Goal: Information Seeking & Learning: Learn about a topic

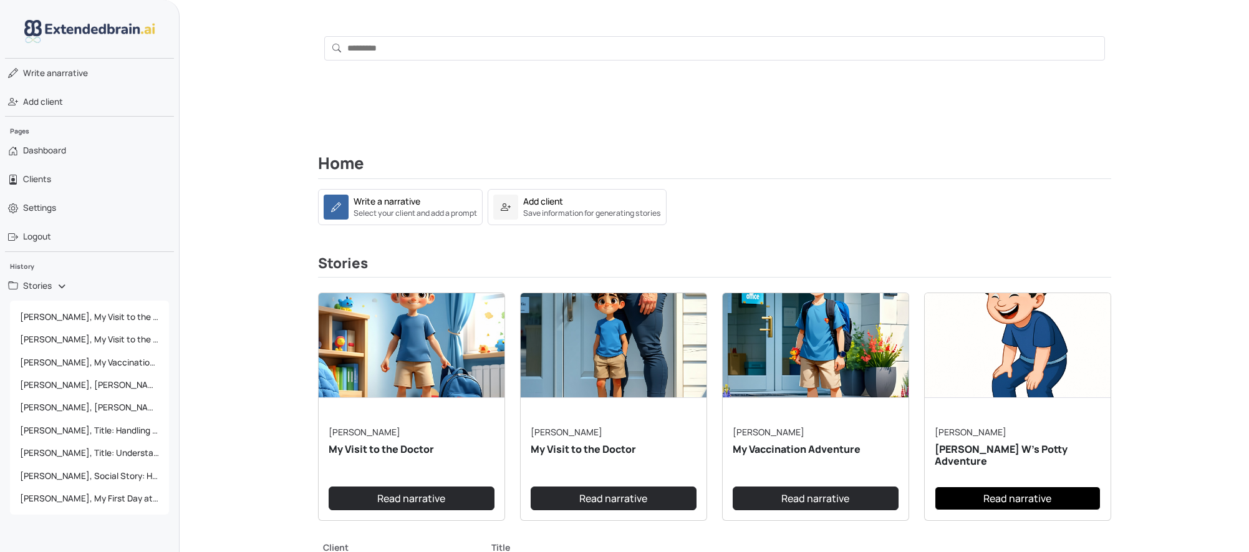
click at [1013, 498] on link "Read narrative" at bounding box center [1018, 498] width 166 height 24
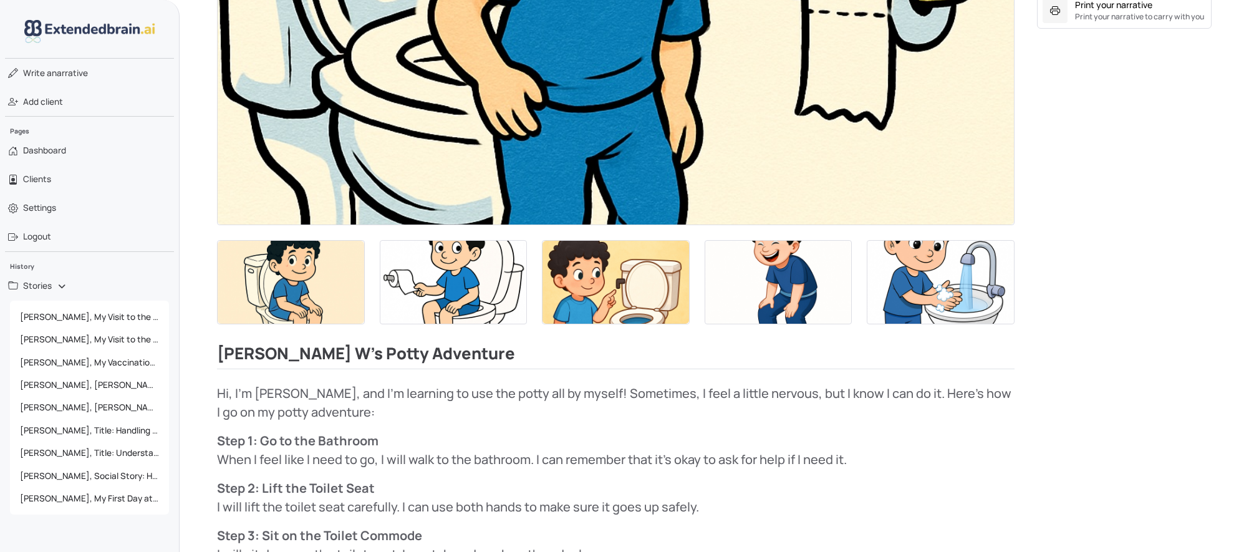
scroll to position [561, 0]
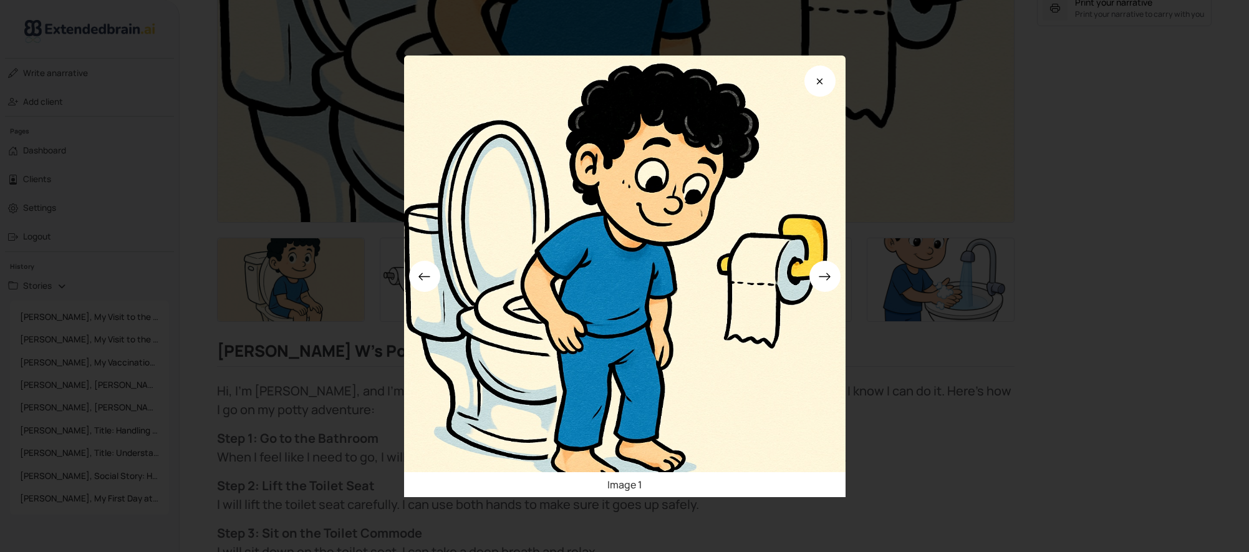
click at [824, 276] on icon at bounding box center [824, 275] width 11 height 7
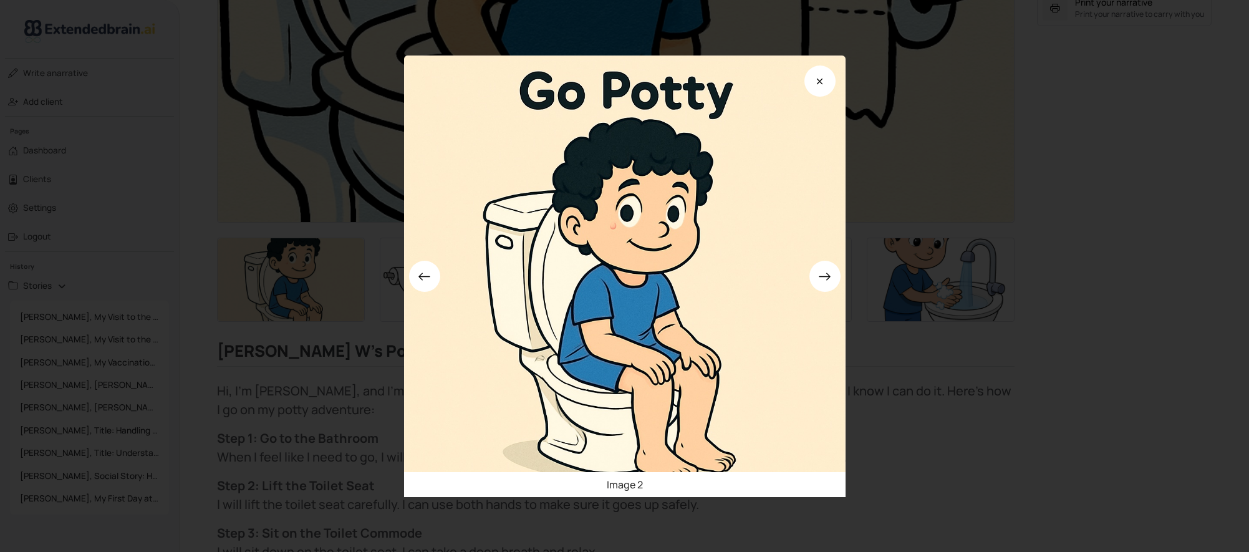
click at [824, 276] on icon at bounding box center [824, 275] width 11 height 7
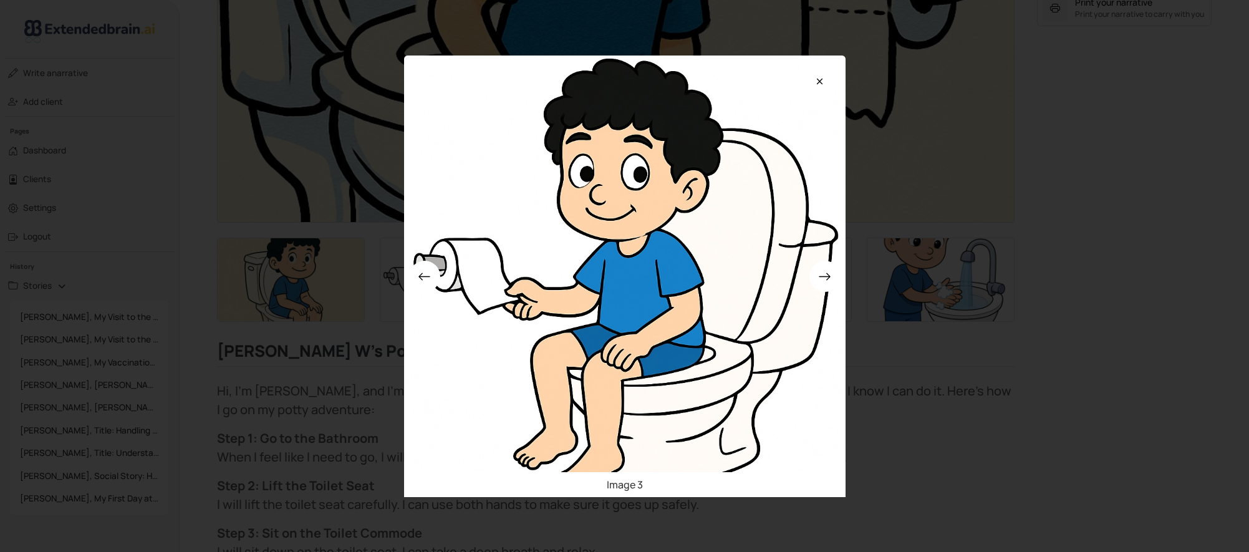
click at [824, 276] on icon at bounding box center [824, 275] width 11 height 7
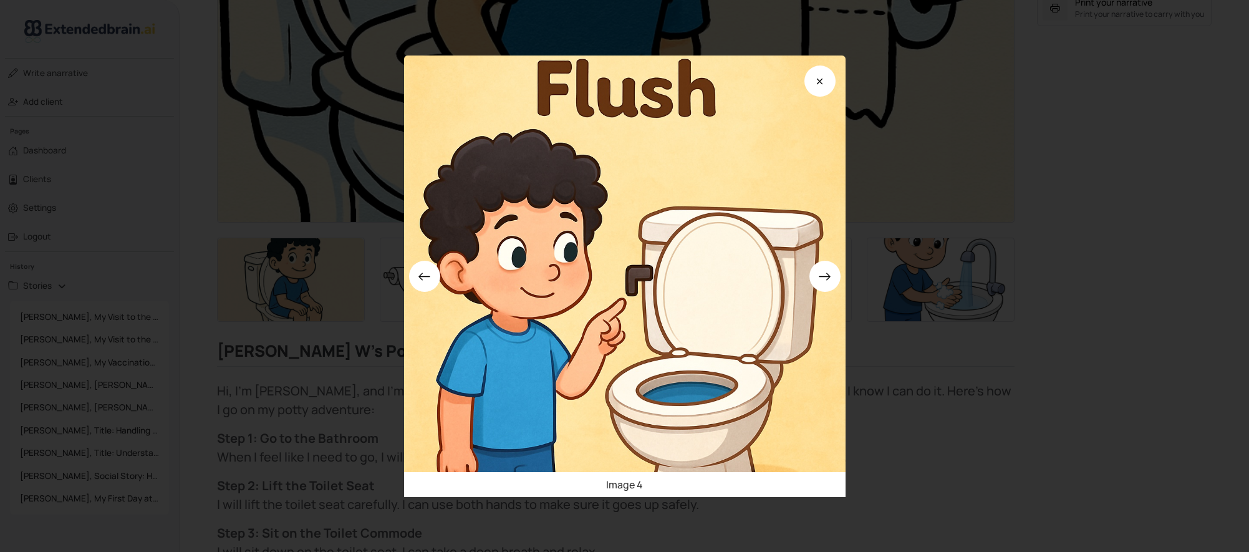
click at [824, 276] on icon at bounding box center [824, 275] width 11 height 7
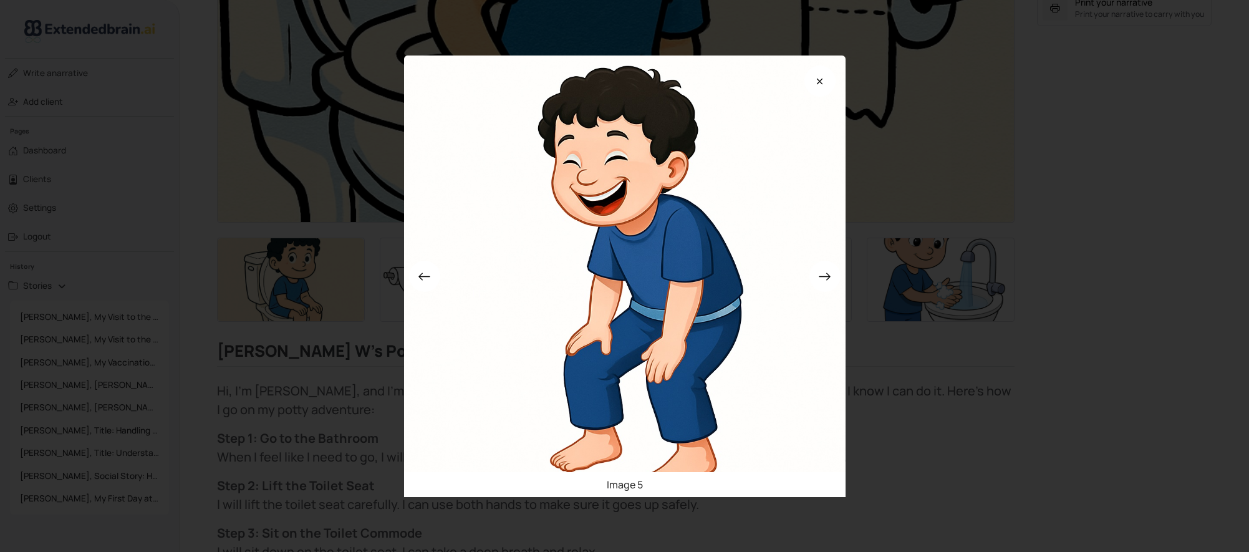
click at [824, 276] on icon at bounding box center [824, 275] width 11 height 7
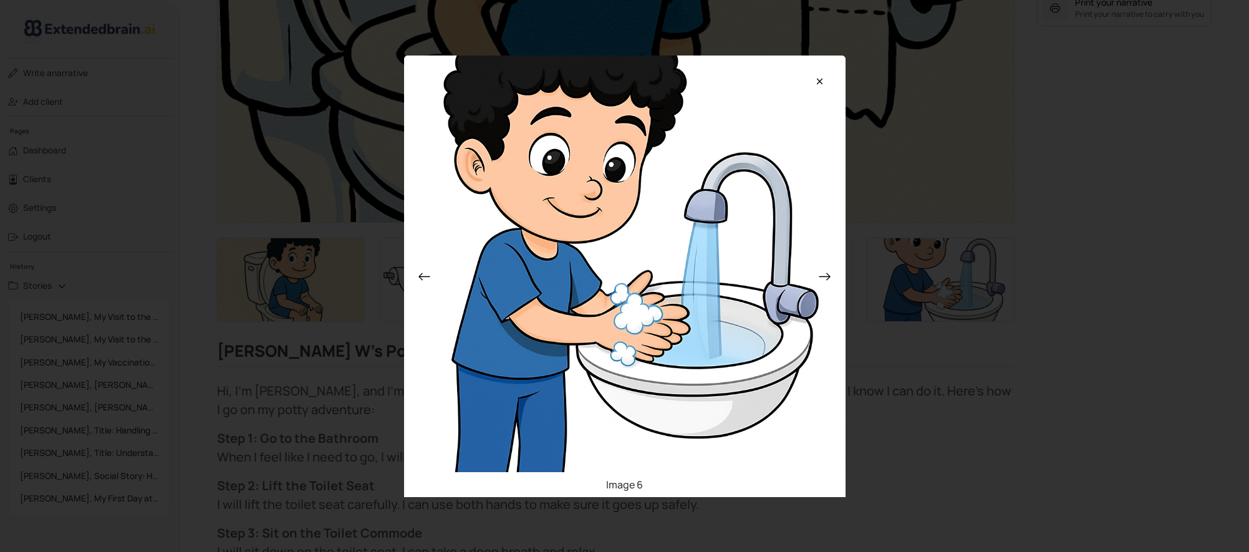
click at [821, 84] on icon at bounding box center [819, 81] width 13 height 13
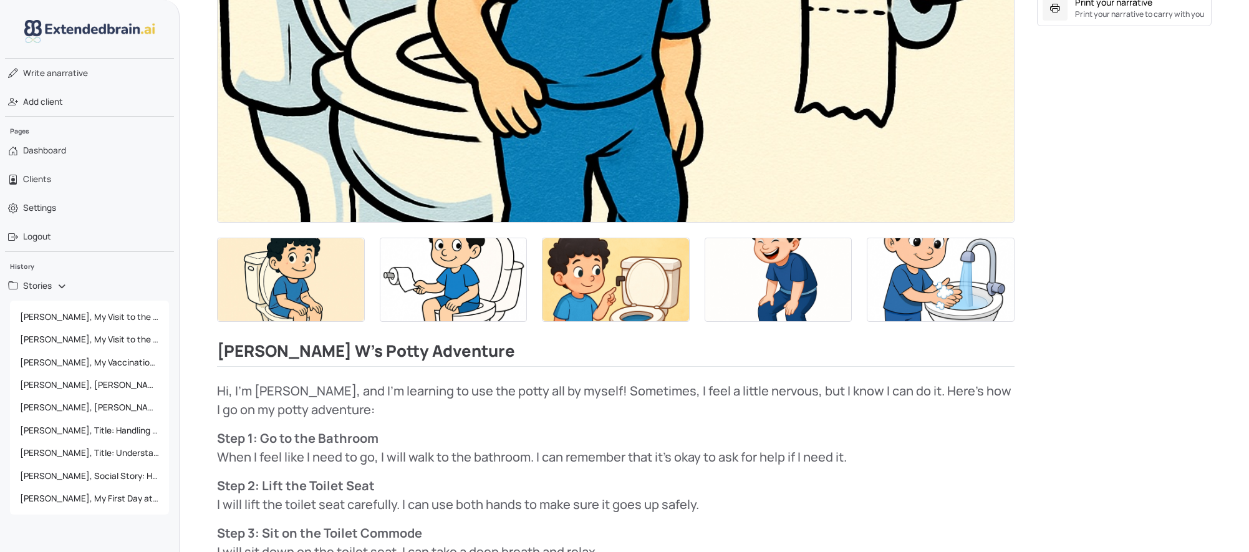
click at [49, 156] on span "Dashboard" at bounding box center [44, 150] width 43 height 12
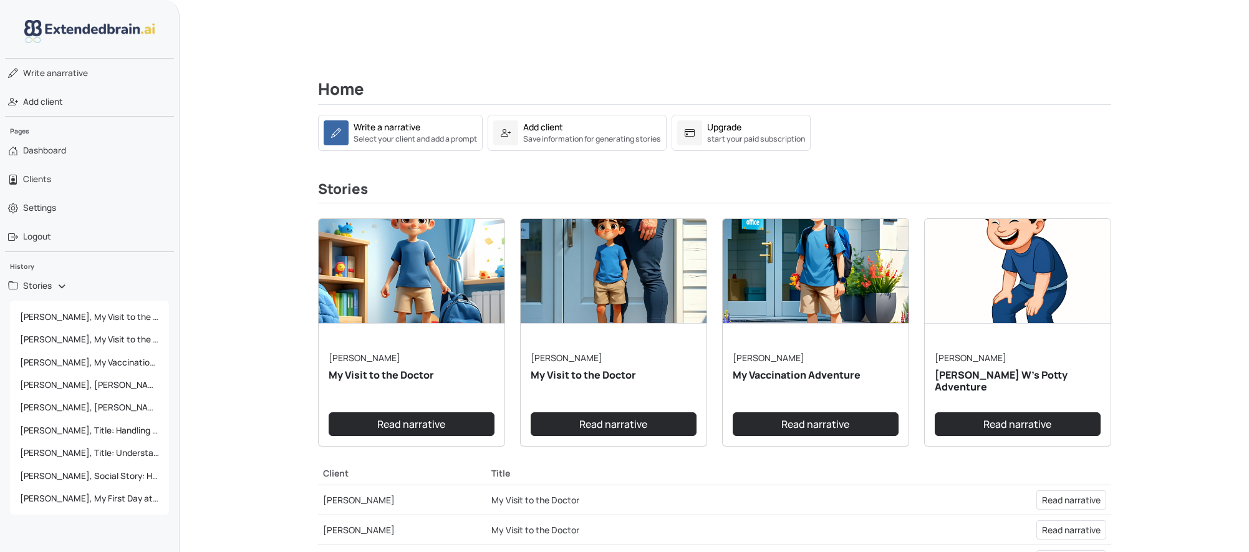
scroll to position [407, 0]
